Goal: Transaction & Acquisition: Purchase product/service

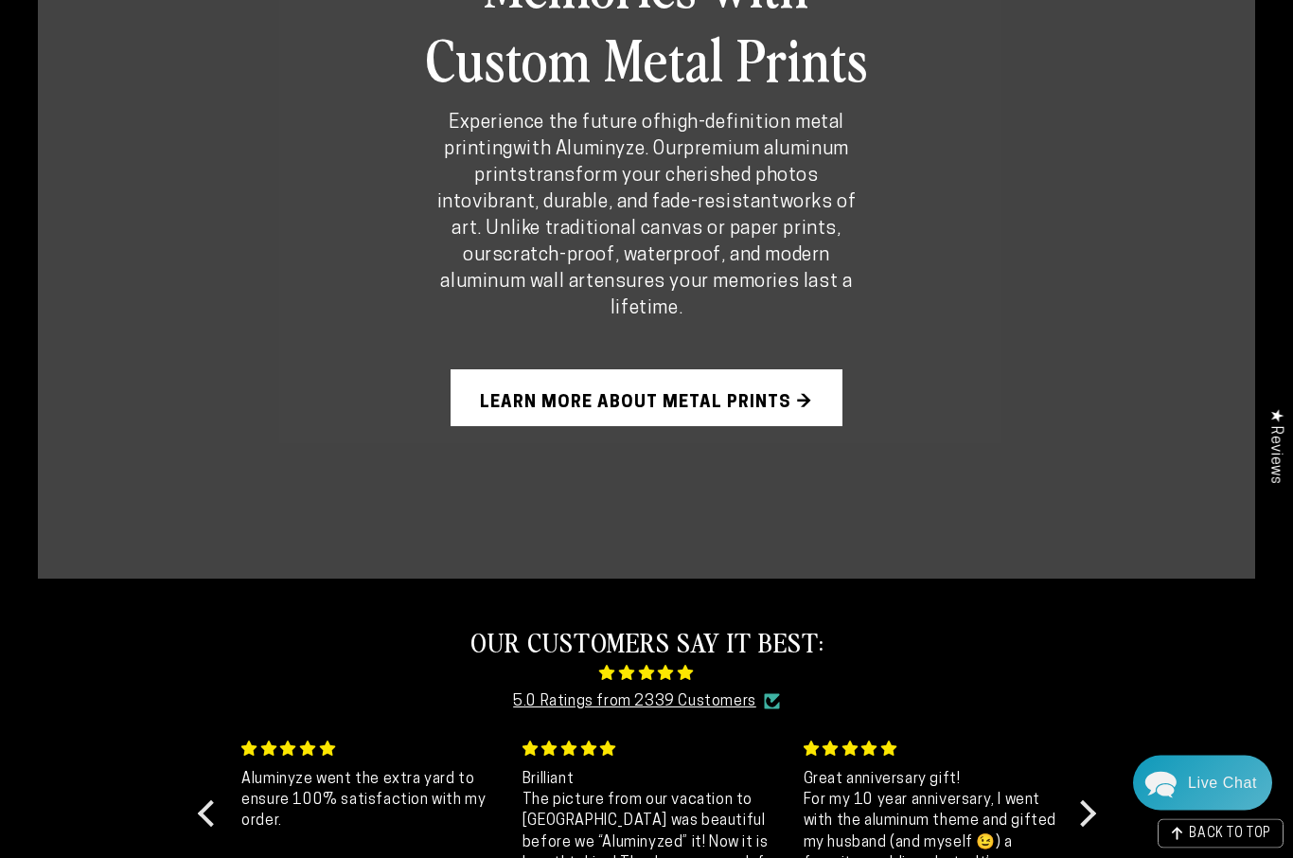
scroll to position [1304, 0]
click at [726, 402] on link "Learn More About Metal Prints →" at bounding box center [647, 397] width 392 height 57
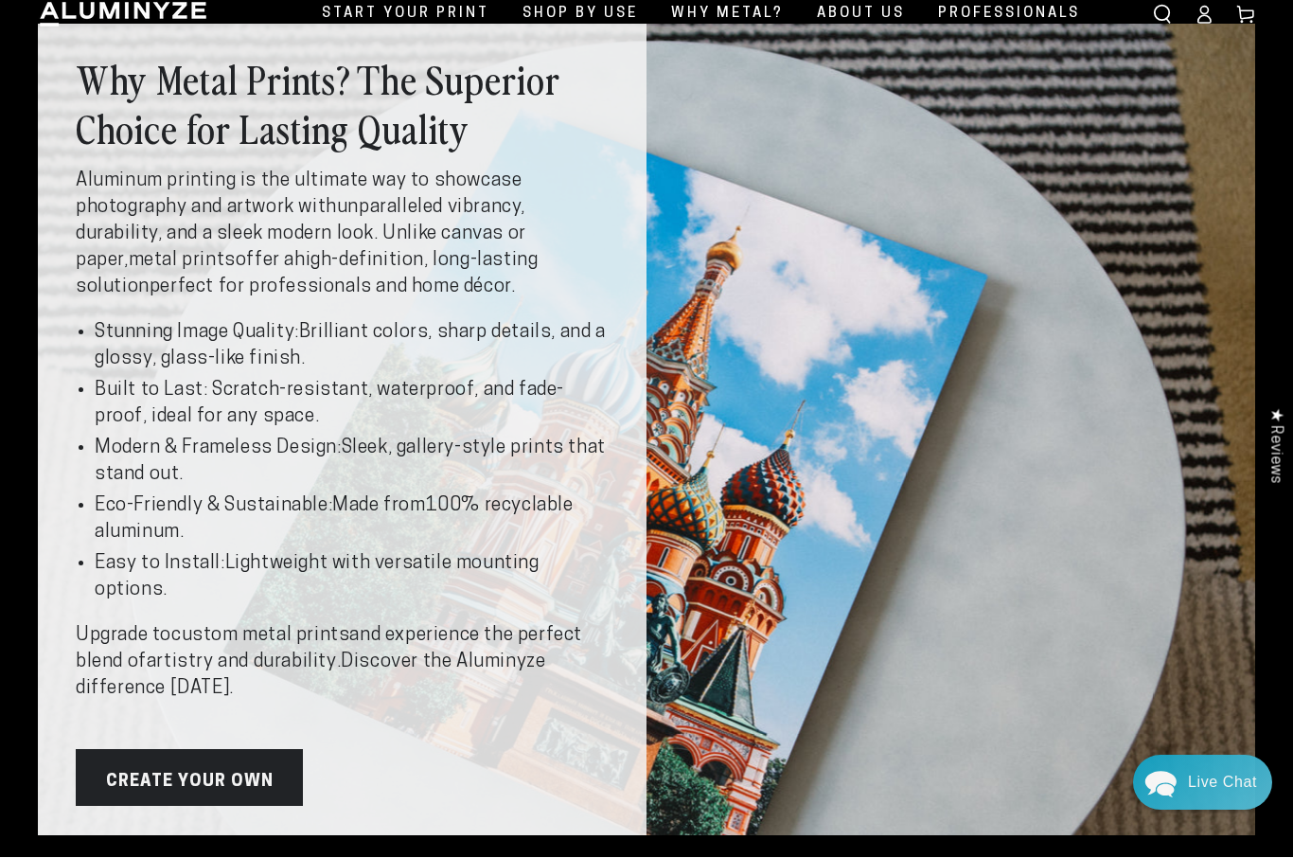
scroll to position [58, 0]
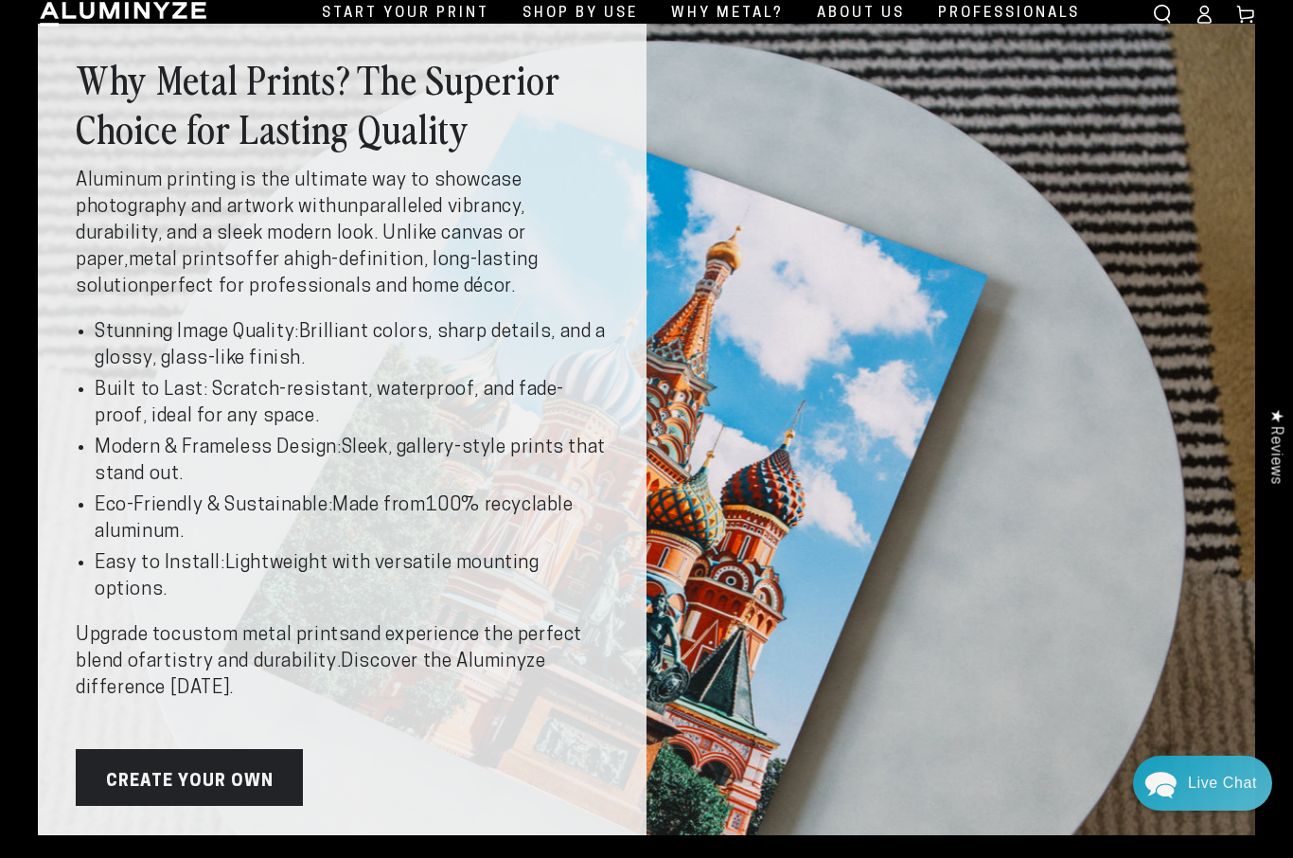
click at [435, 19] on span "Start Your Print" at bounding box center [406, 14] width 168 height 26
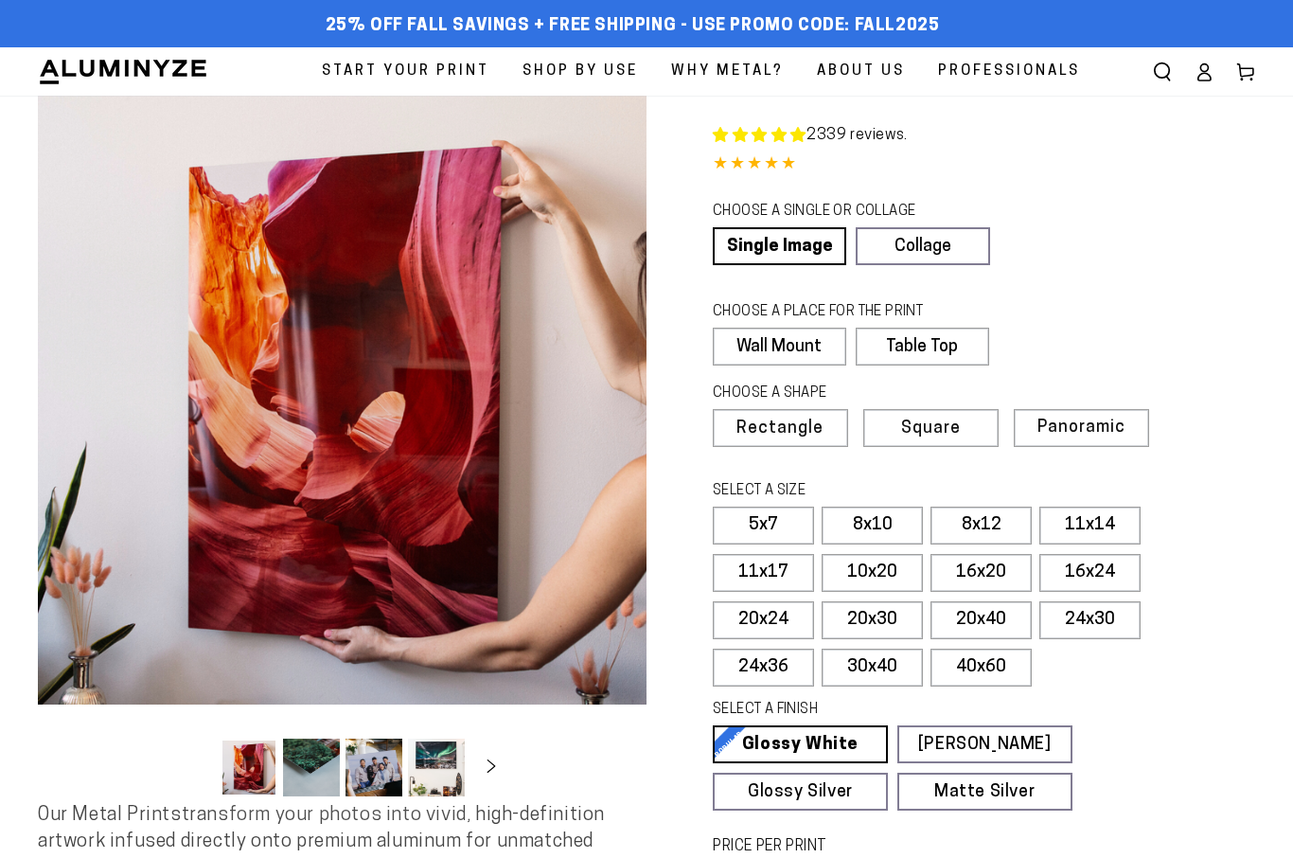
select select "**********"
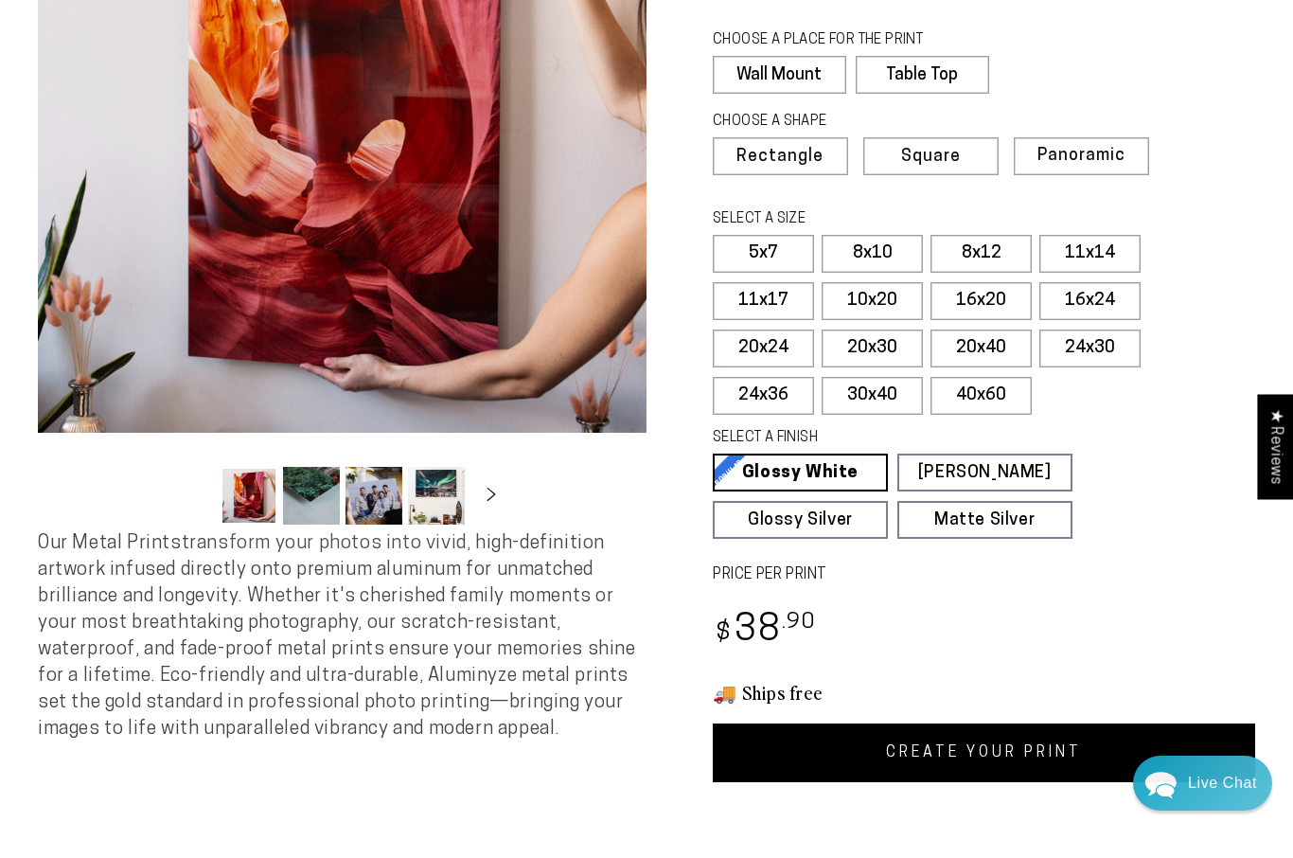
scroll to position [274, 0]
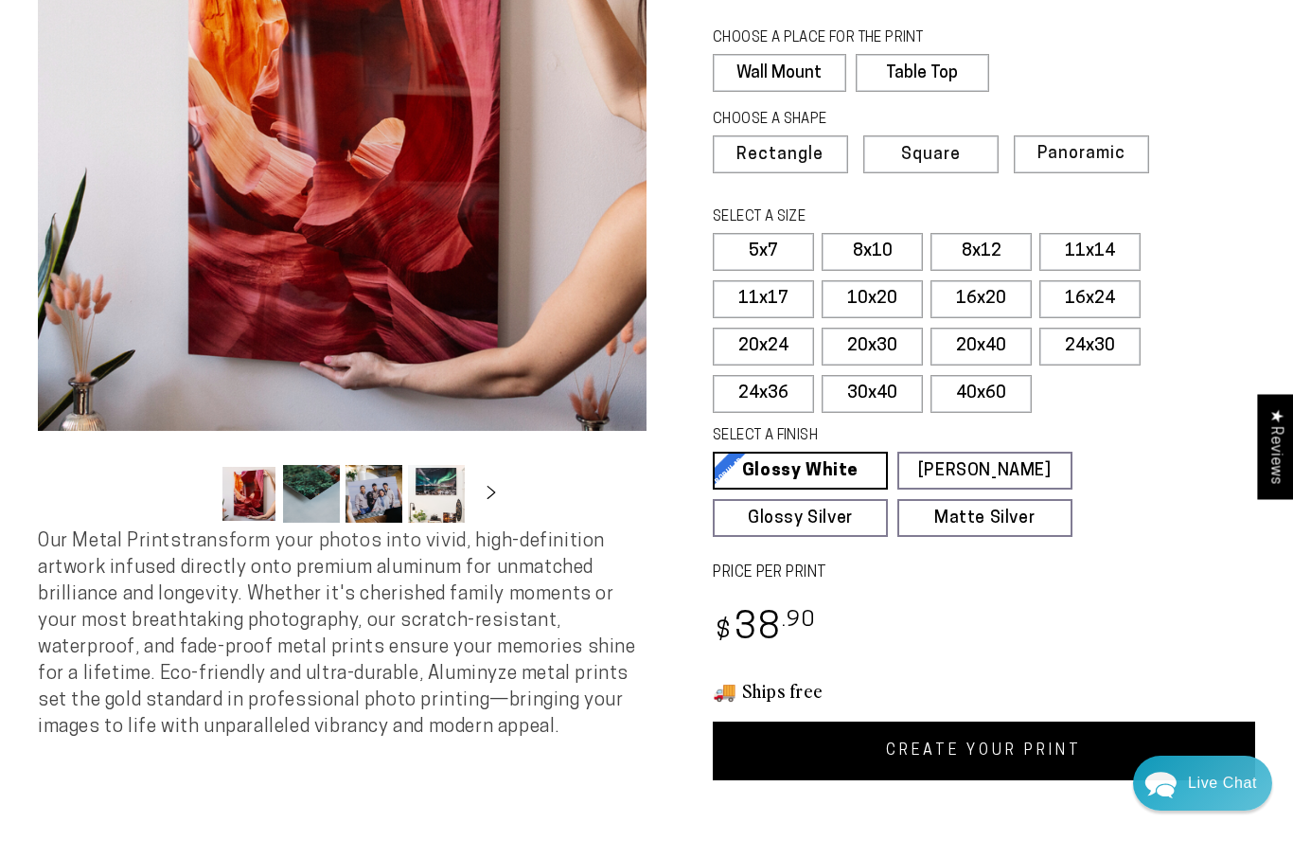
click at [1103, 246] on label "11x14" at bounding box center [1089, 252] width 101 height 38
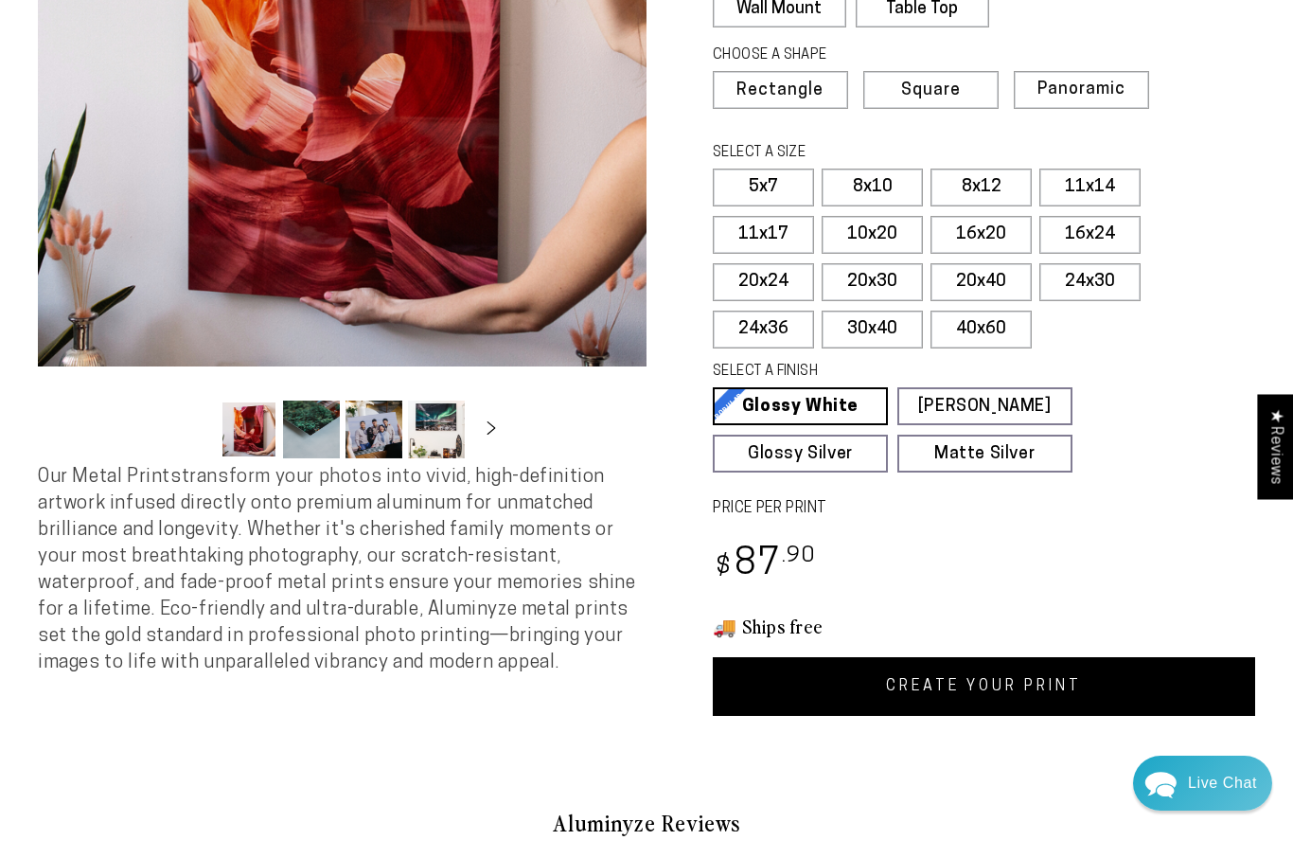
scroll to position [313, 0]
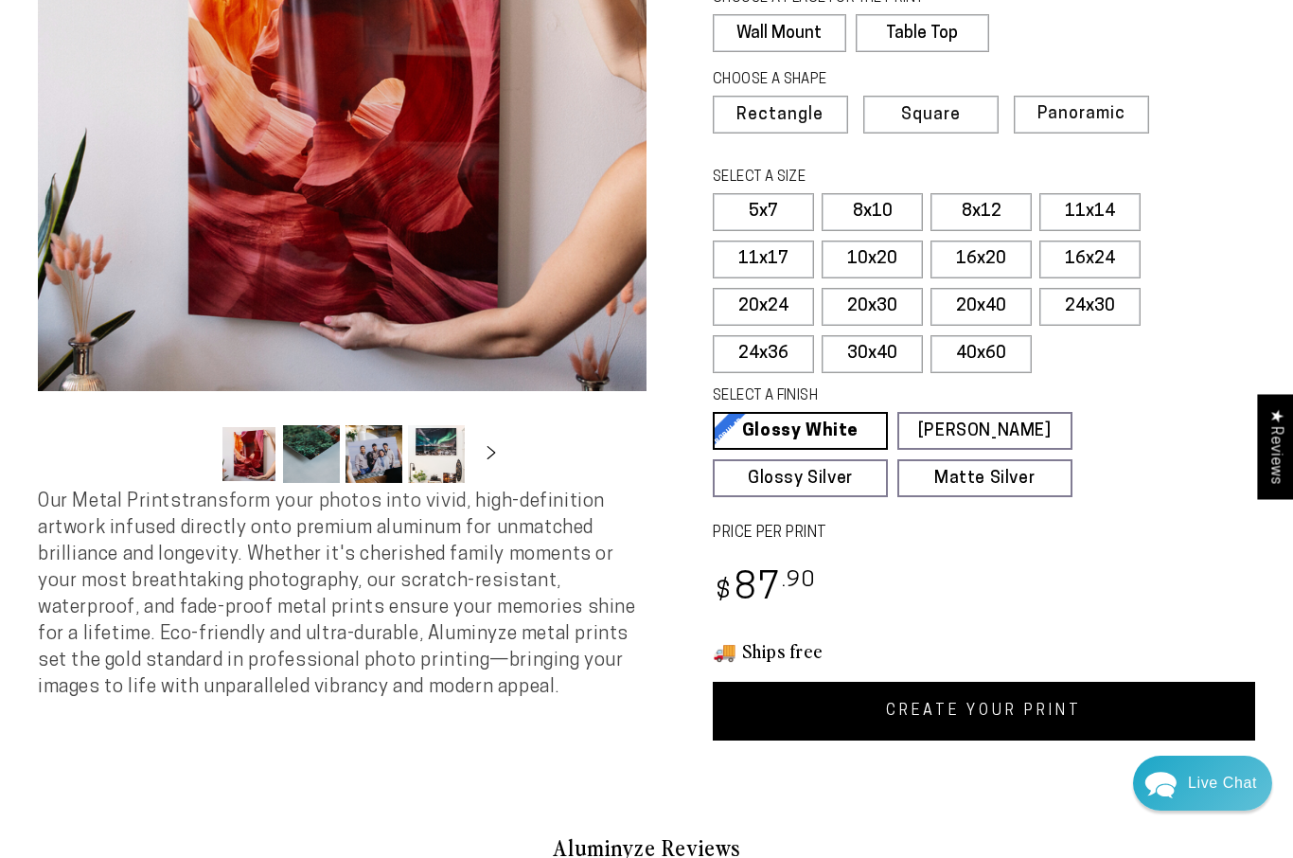
click at [972, 463] on link "Matte Silver Matte Silver Our raw silver matte aluminum surface adds a fascinat…" at bounding box center [984, 478] width 175 height 38
click at [1021, 341] on label "40x60" at bounding box center [980, 354] width 101 height 38
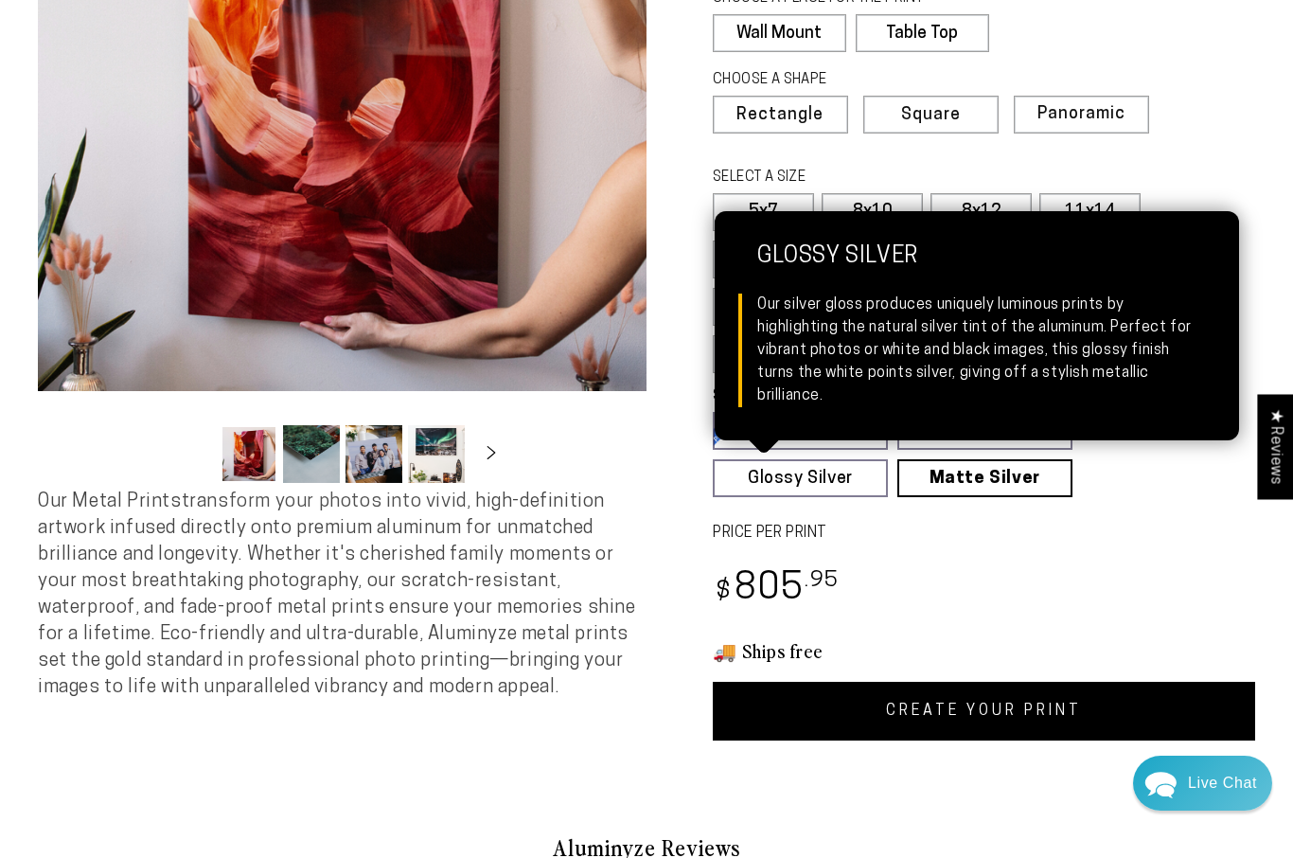
click at [812, 469] on link "Glossy Silver Glossy Silver Our silver gloss produces uniquely luminous prints …" at bounding box center [800, 478] width 175 height 38
click at [1138, 546] on div "2339 reviews. Single Product 4.84 / 5.0 (2272) 2272 total reviews CHOOSE A SING…" at bounding box center [950, 261] width 609 height 958
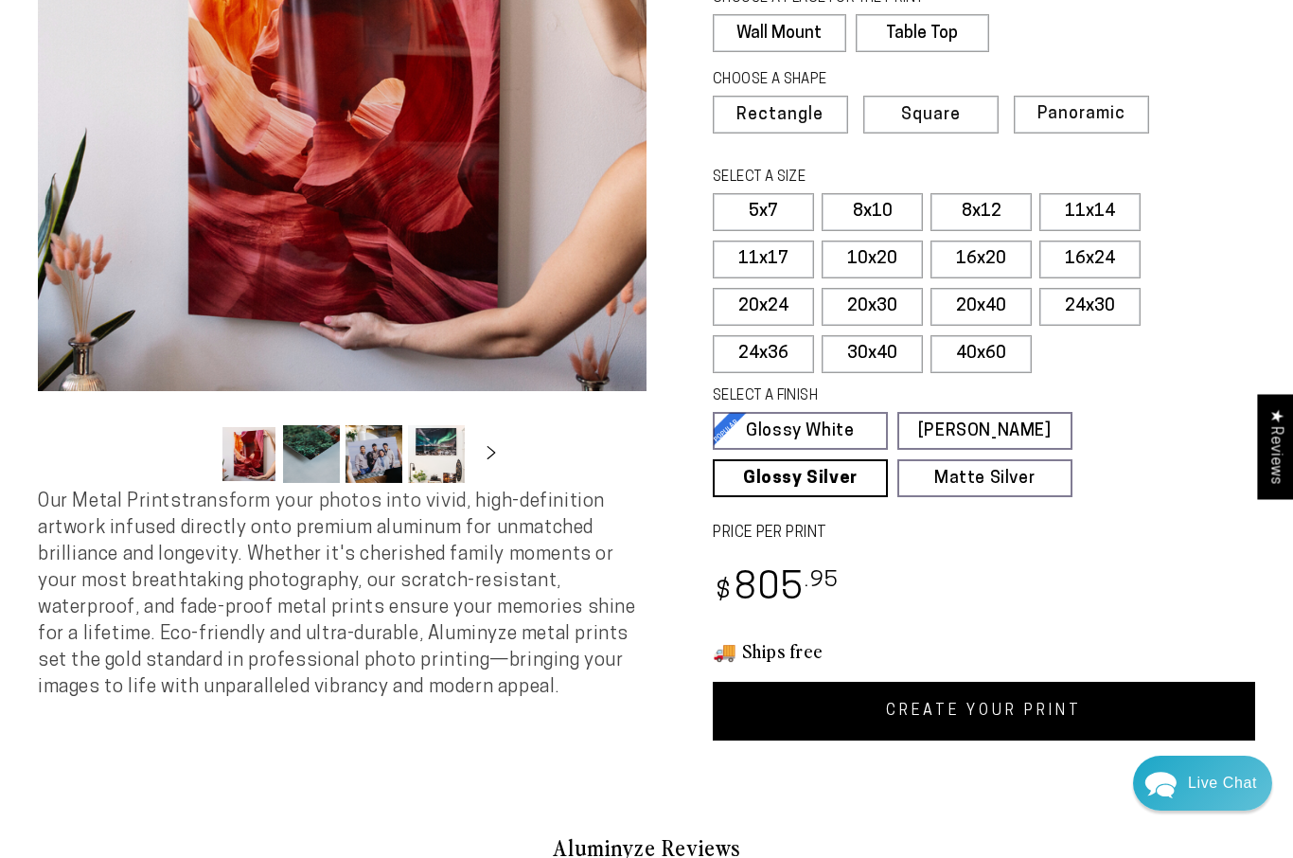
click at [1086, 207] on label "11x14" at bounding box center [1089, 212] width 101 height 38
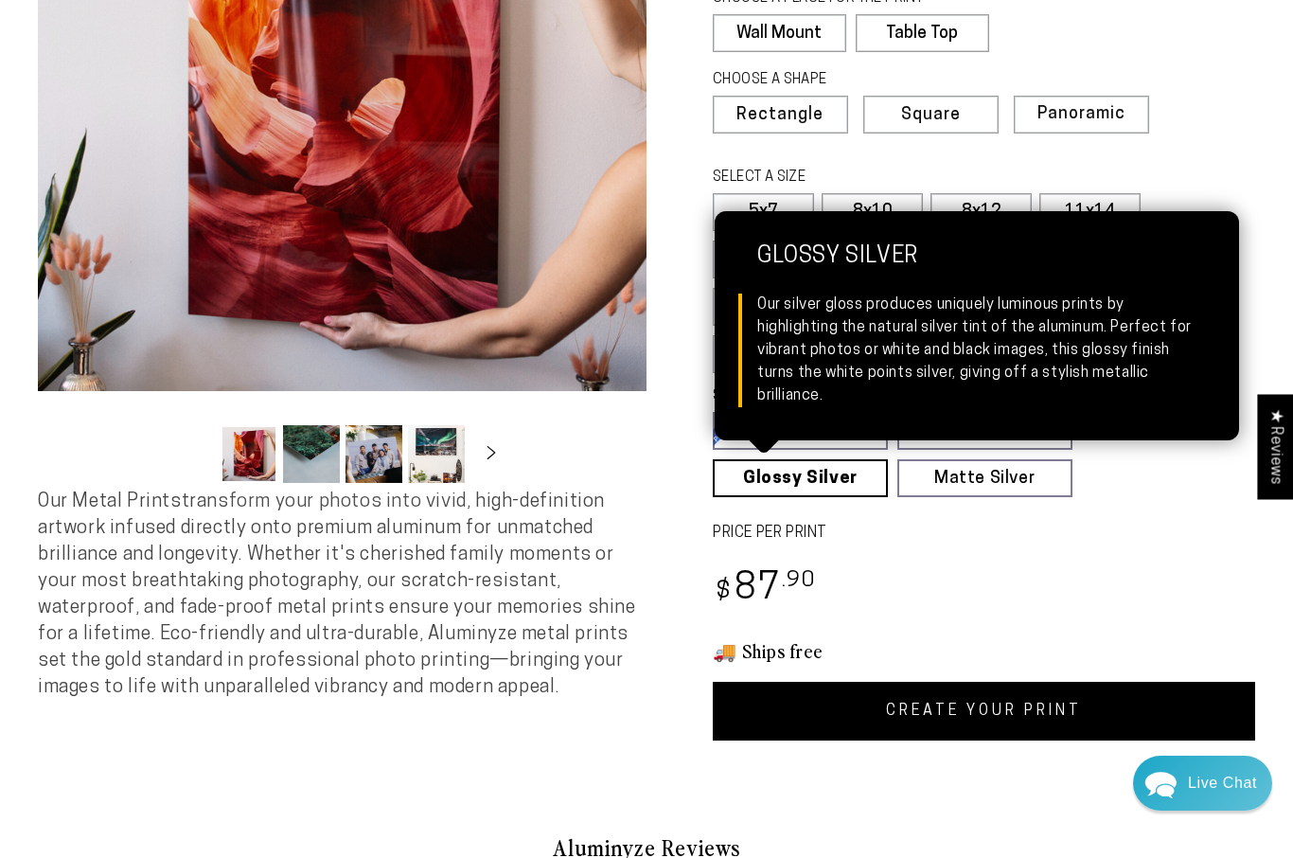
click at [797, 475] on link "Glossy Silver Glossy Silver Our silver gloss produces uniquely luminous prints …" at bounding box center [800, 478] width 175 height 38
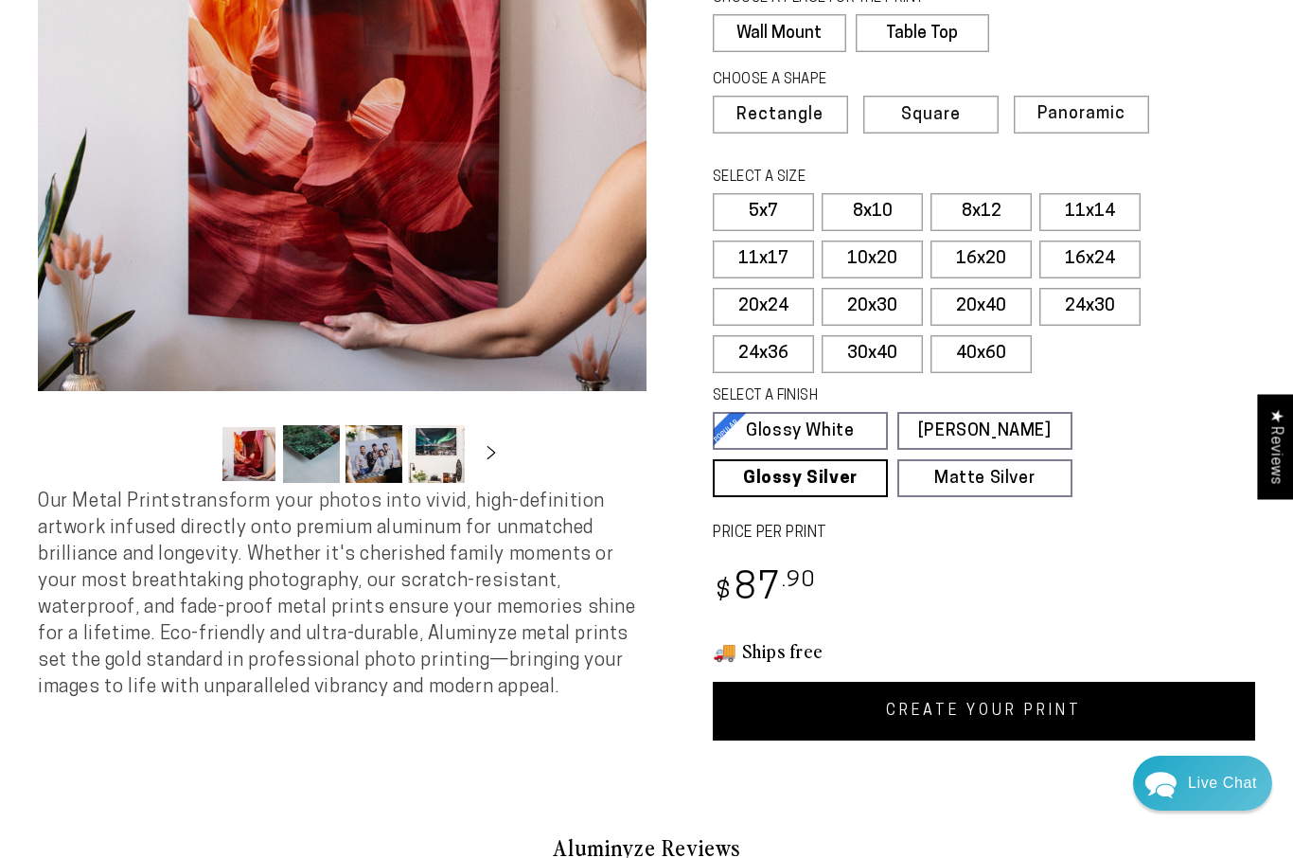
click at [1137, 555] on div "2339 reviews. Single Product 4.84 / 5.0 (2272) 2272 total reviews CHOOSE A SING…" at bounding box center [950, 261] width 609 height 958
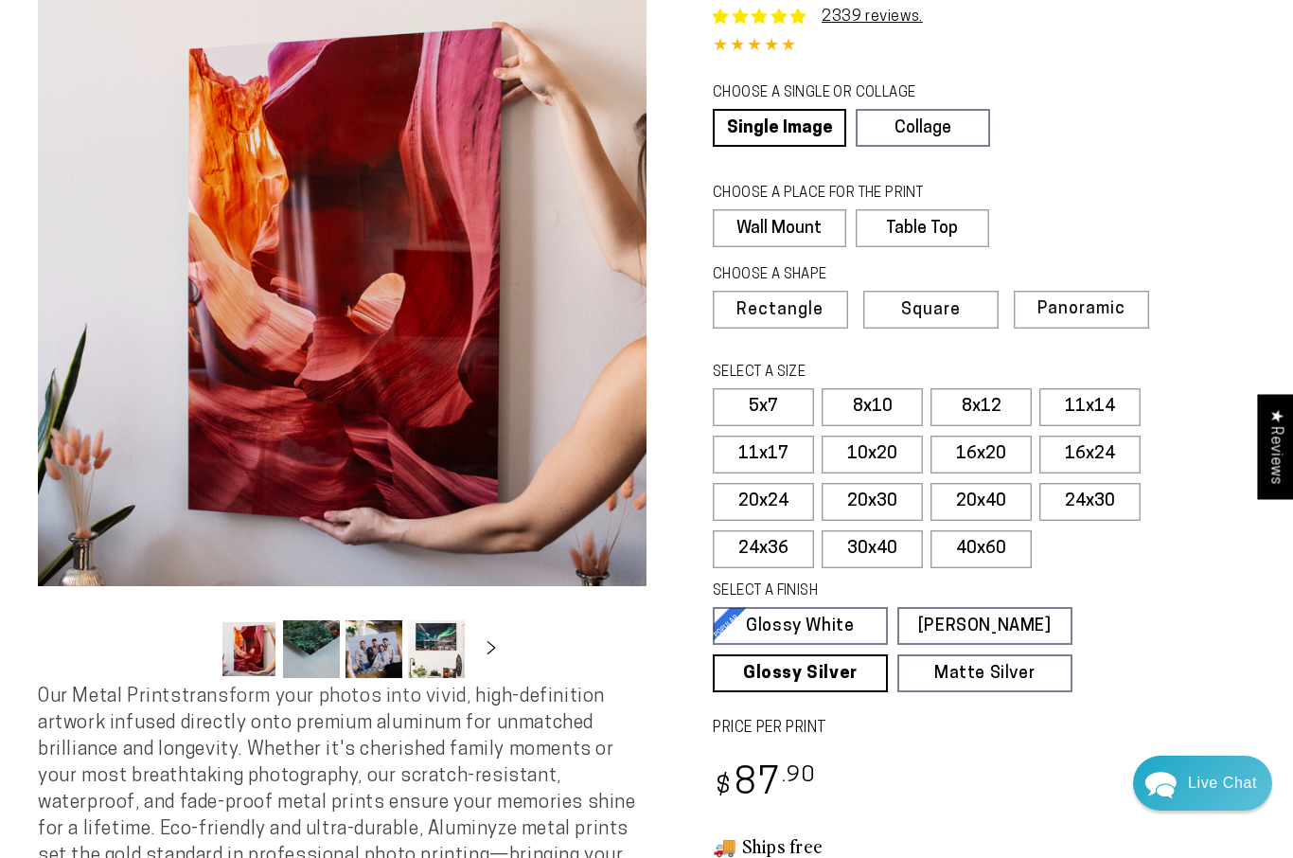
scroll to position [92, 0]
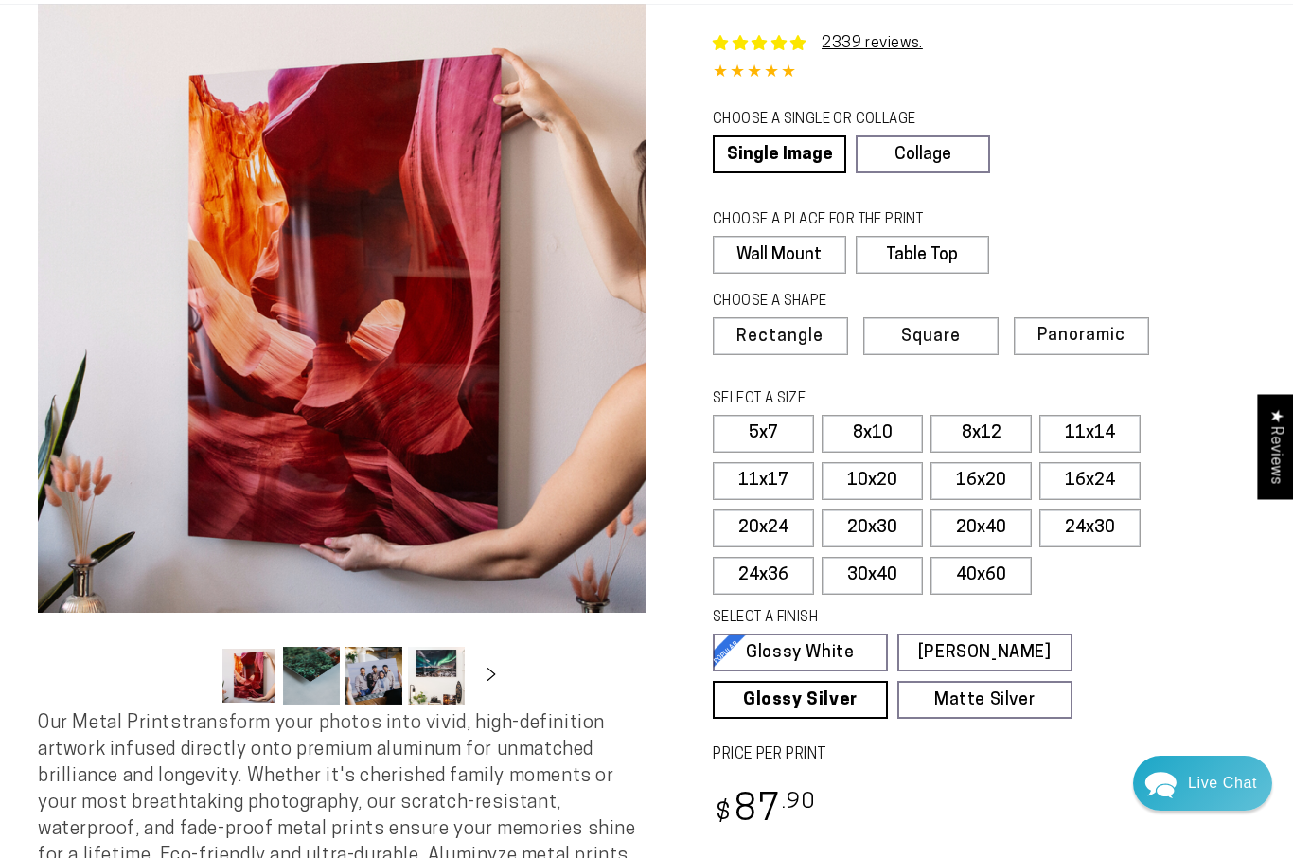
click at [1102, 327] on span "Panoramic" at bounding box center [1081, 336] width 88 height 18
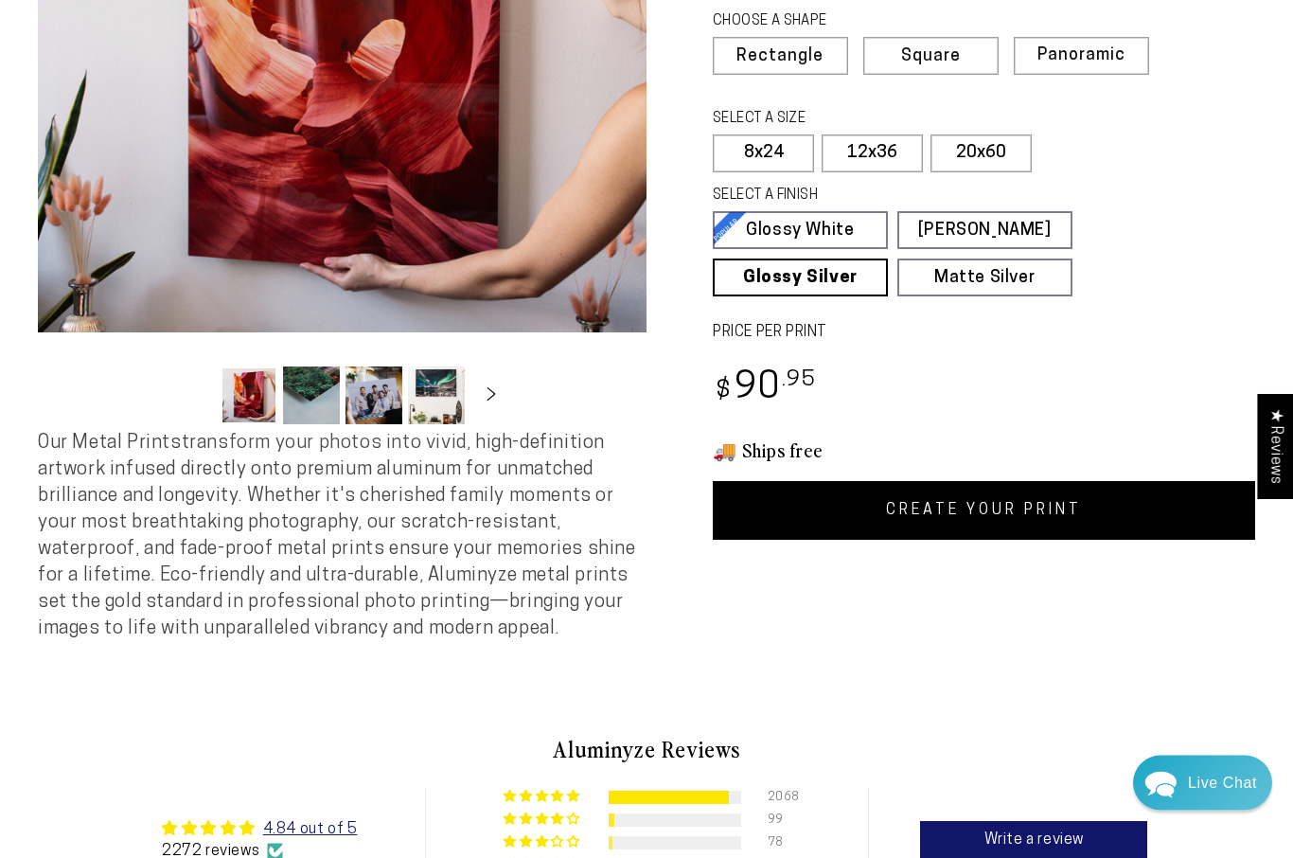
scroll to position [375, 0]
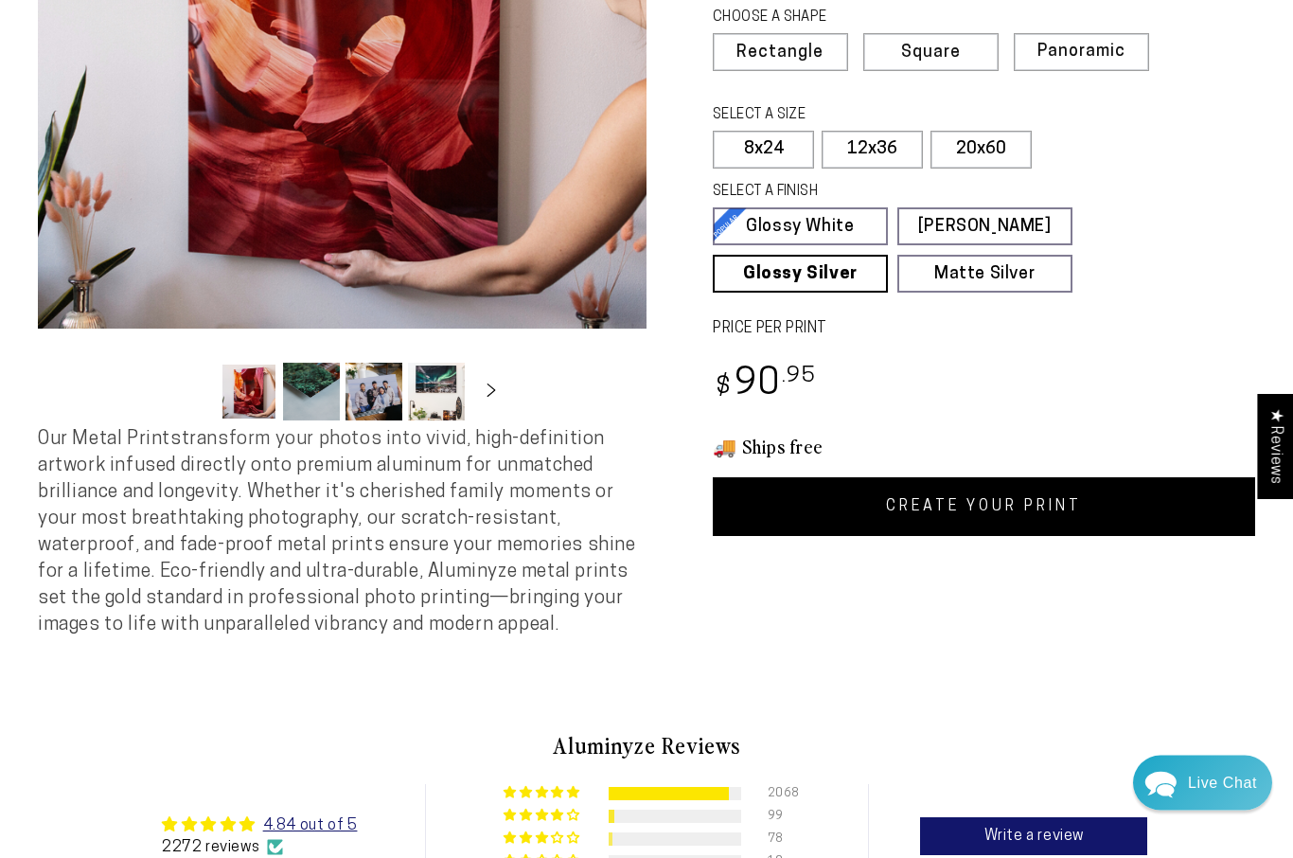
click at [1120, 494] on link "CREATE YOUR PRINT" at bounding box center [984, 507] width 542 height 59
